Goal: Information Seeking & Learning: Learn about a topic

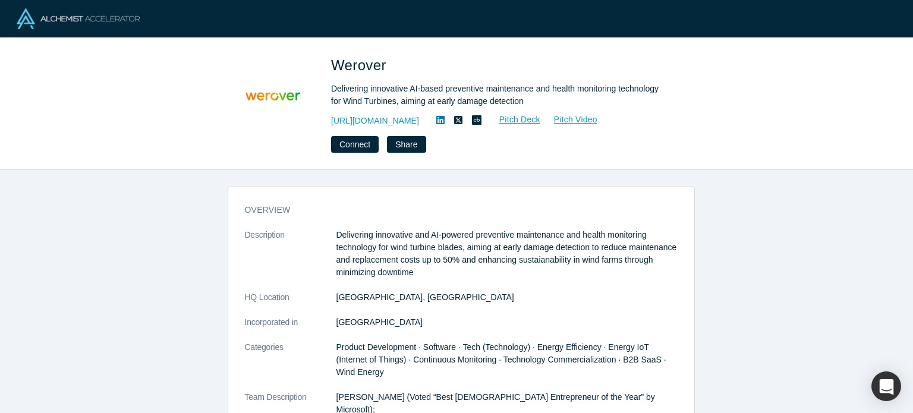
scroll to position [119, 0]
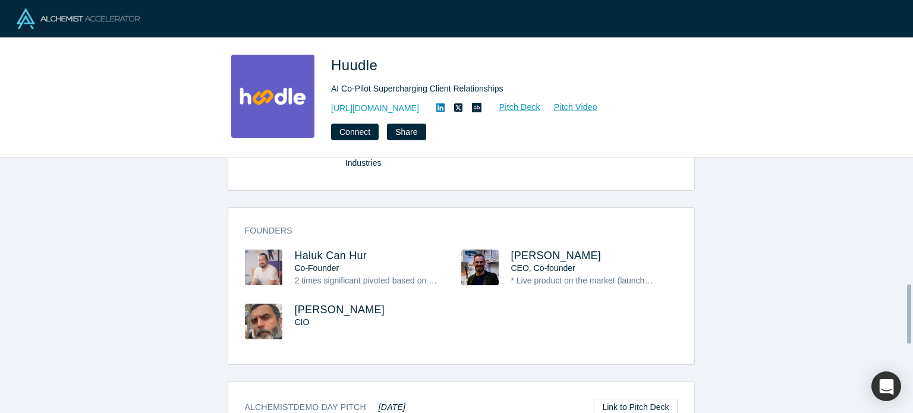
scroll to position [304, 0]
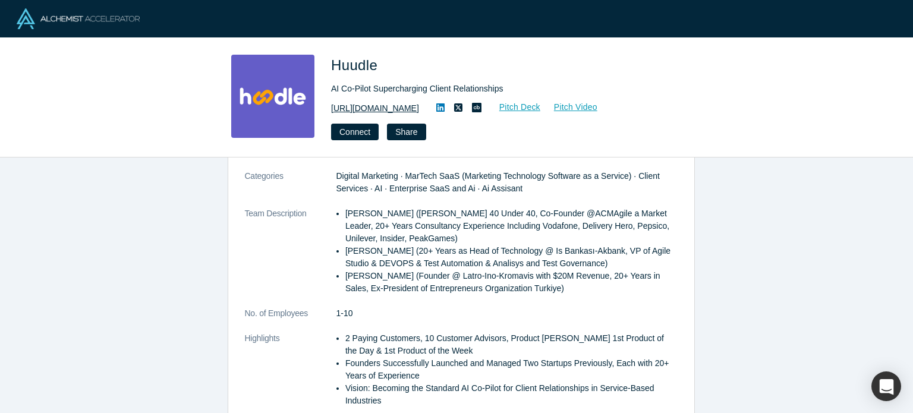
click at [364, 106] on link "[URL][DOMAIN_NAME]" at bounding box center [375, 108] width 88 height 12
click at [440, 106] on icon at bounding box center [440, 107] width 8 height 8
